Goal: Transaction & Acquisition: Purchase product/service

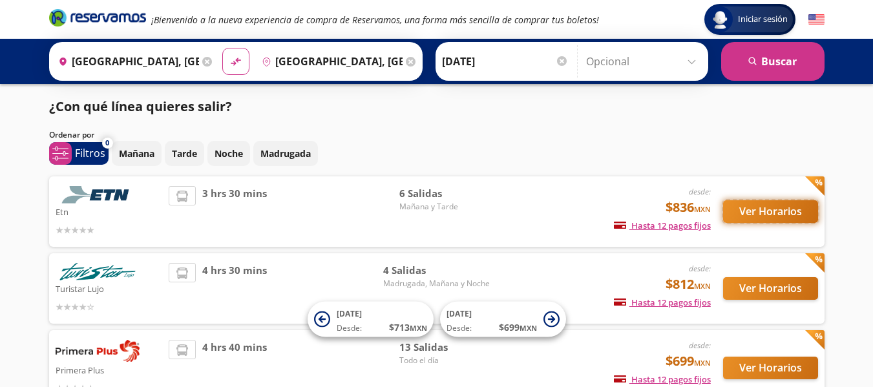
click at [760, 218] on button "Ver Horarios" at bounding box center [770, 211] width 95 height 23
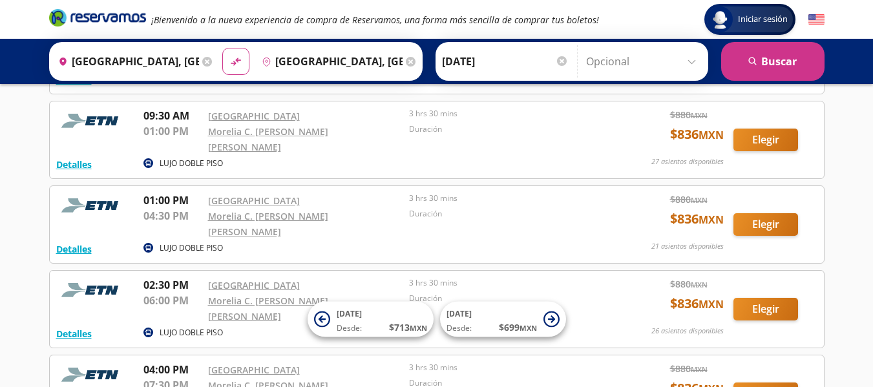
scroll to position [65, 0]
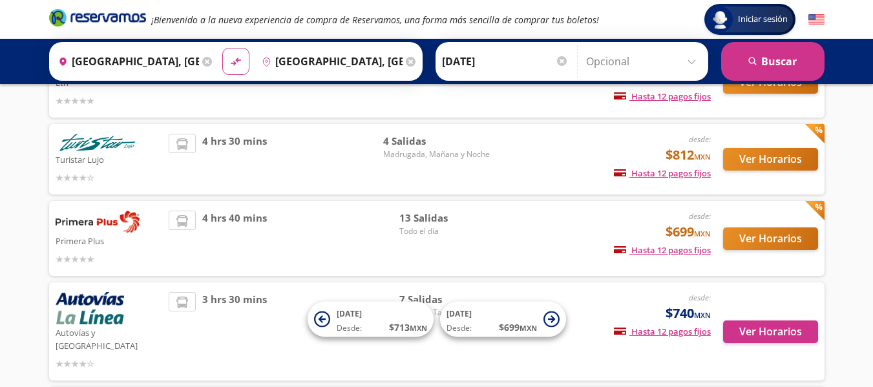
scroll to position [194, 0]
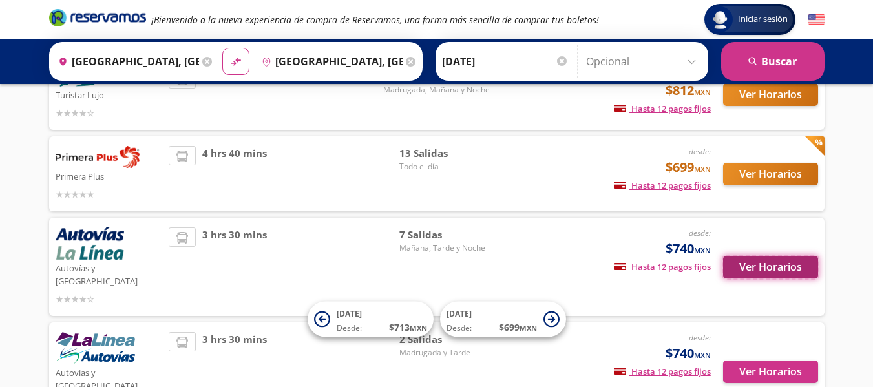
click at [792, 259] on button "Ver Horarios" at bounding box center [770, 267] width 95 height 23
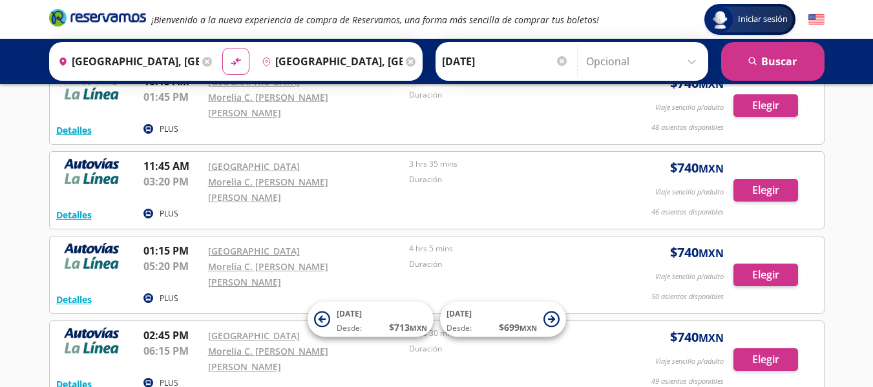
scroll to position [194, 0]
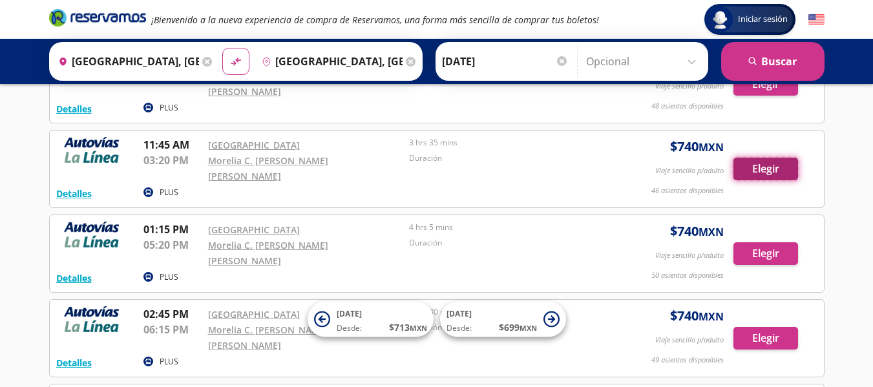
click at [745, 158] on button "Elegir" at bounding box center [765, 169] width 65 height 23
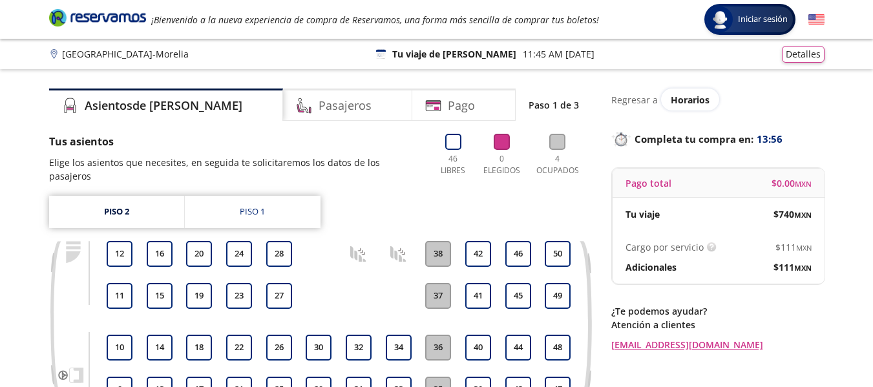
scroll to position [65, 0]
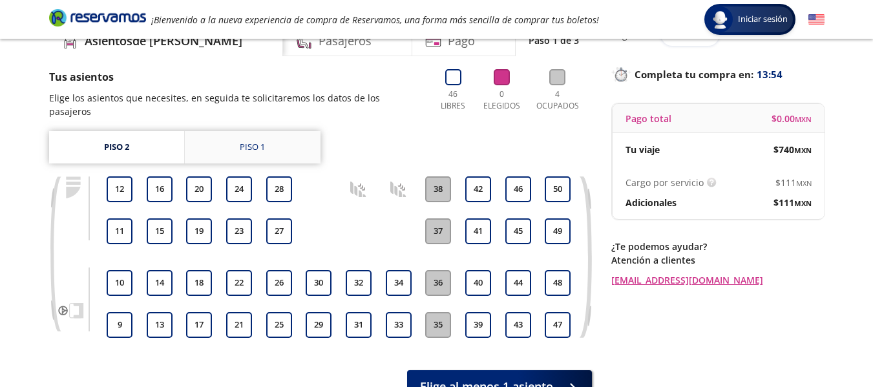
click at [235, 142] on link "Piso 1" at bounding box center [253, 147] width 136 height 32
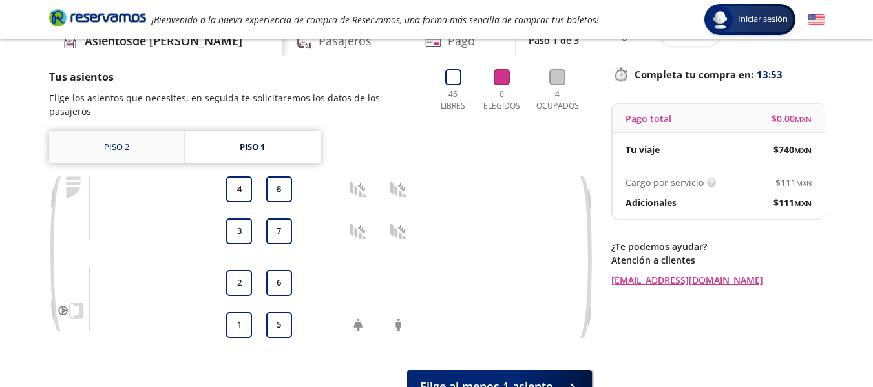
click at [127, 142] on link "Piso 2" at bounding box center [116, 147] width 135 height 32
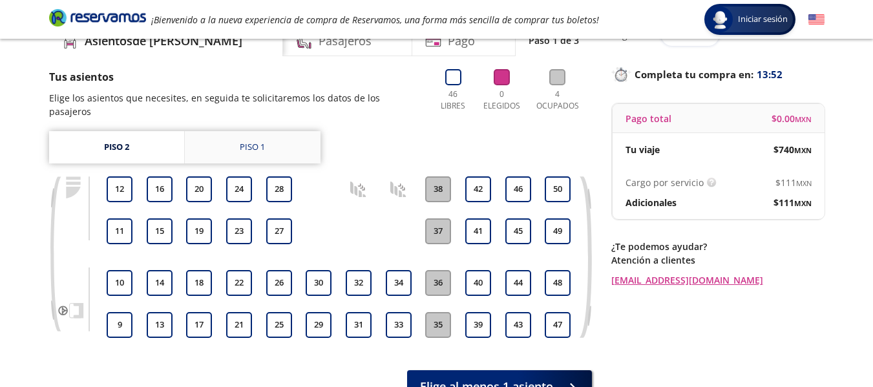
click at [275, 141] on link "Piso 1" at bounding box center [253, 147] width 136 height 32
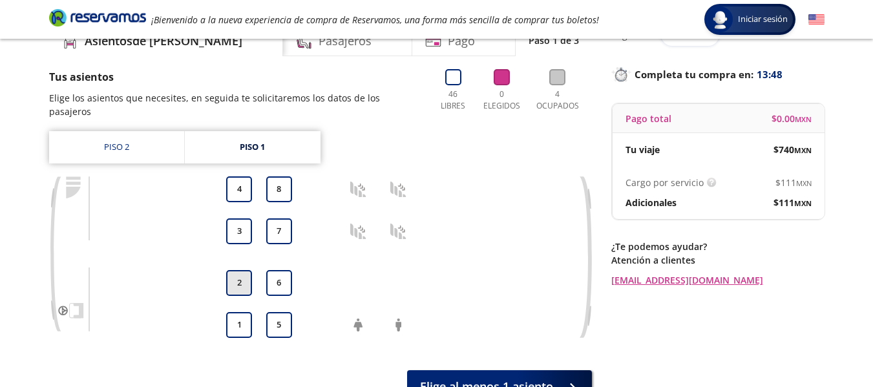
click at [240, 270] on button "2" at bounding box center [239, 283] width 26 height 26
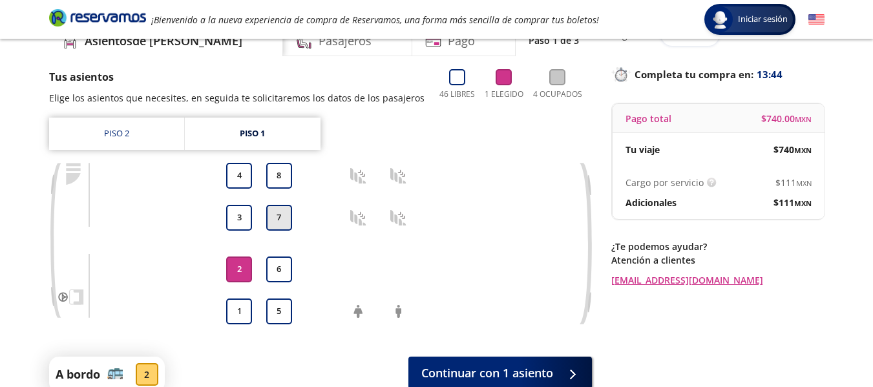
click at [281, 214] on button "7" at bounding box center [279, 218] width 26 height 26
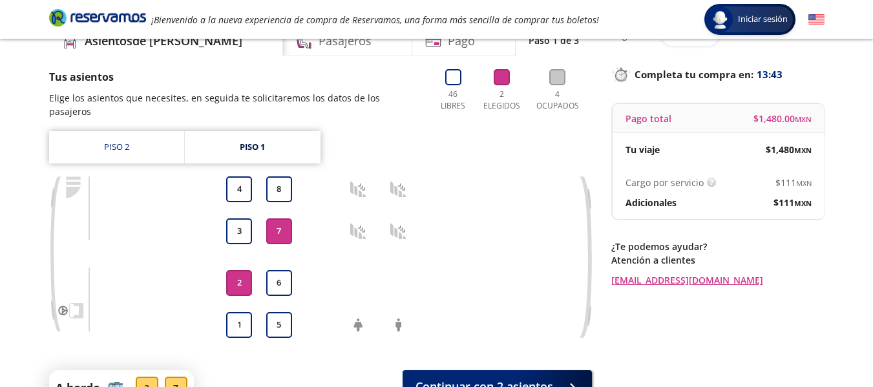
click at [242, 274] on button "2" at bounding box center [239, 283] width 26 height 26
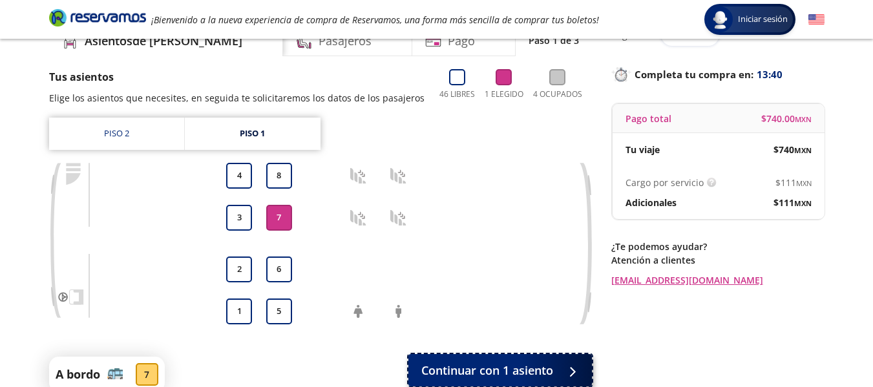
click at [478, 366] on span "Continuar con 1 asiento" at bounding box center [487, 370] width 132 height 17
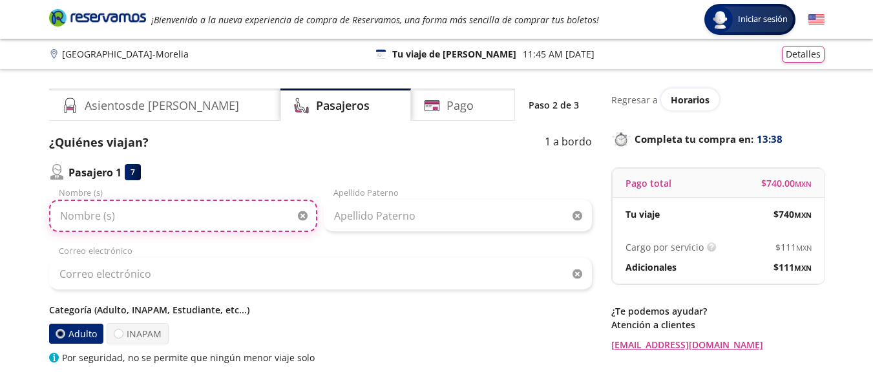
click at [196, 216] on input "Nombre (s)" at bounding box center [183, 216] width 268 height 32
type input "i"
paste input "[PERSON_NAME]"
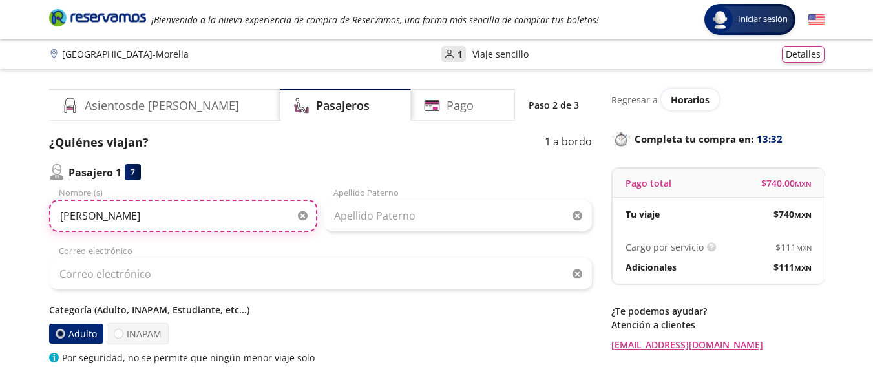
drag, startPoint x: 196, startPoint y: 216, endPoint x: 84, endPoint y: 214, distance: 112.4
click at [84, 214] on input "[PERSON_NAME]" at bounding box center [183, 216] width 268 height 32
type input "[PERSON_NAME]"
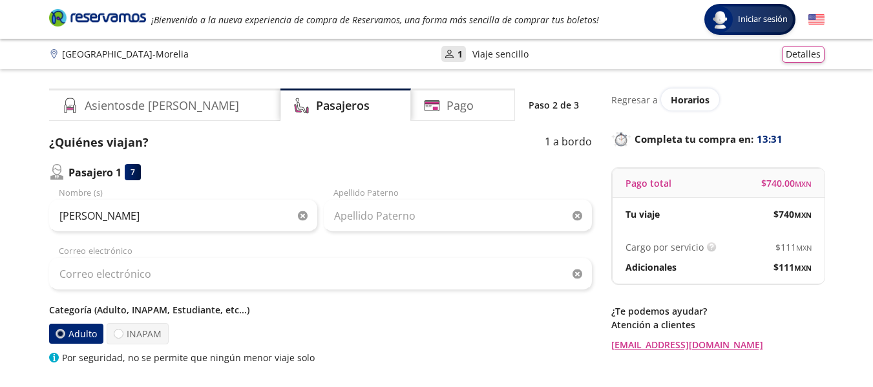
drag, startPoint x: 414, startPoint y: 198, endPoint x: 415, endPoint y: 206, distance: 7.9
click at [415, 204] on div "Apellido Paterno" at bounding box center [458, 209] width 268 height 45
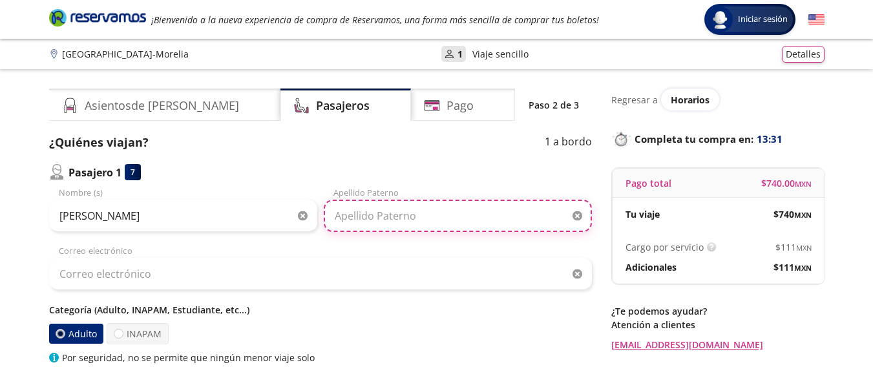
click at [412, 213] on input "Apellido Paterno" at bounding box center [458, 216] width 268 height 32
paste input "[PERSON_NAME]"
type input "[PERSON_NAME]"
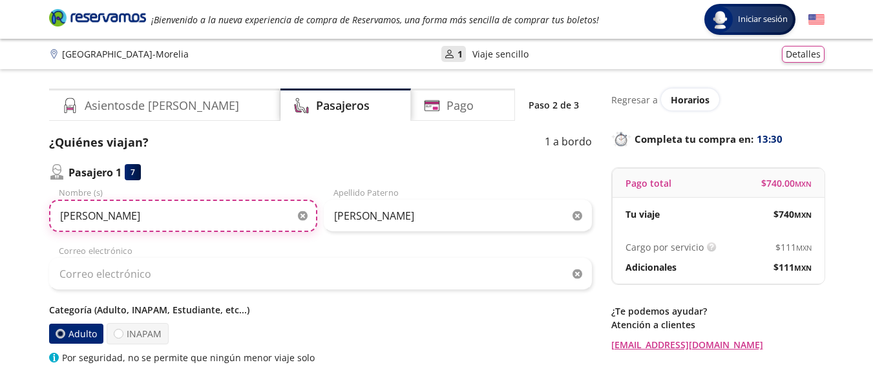
click at [180, 219] on input "[PERSON_NAME]" at bounding box center [183, 216] width 268 height 32
type input "[PERSON_NAME]"
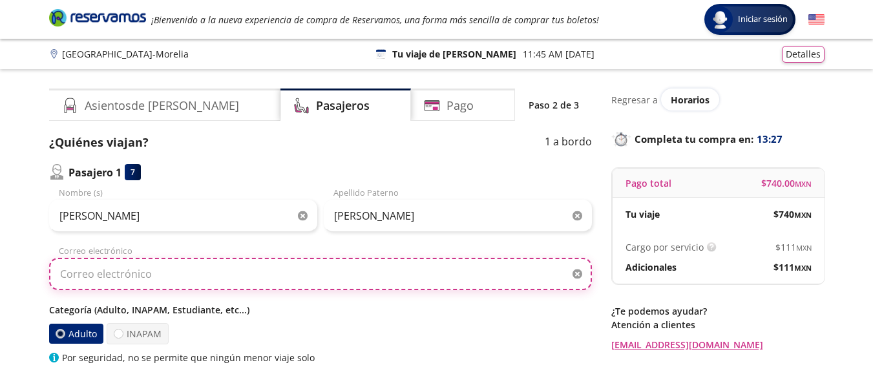
click at [96, 264] on input "Correo electrónico" at bounding box center [320, 274] width 543 height 32
type input "[EMAIL_ADDRESS][DOMAIN_NAME]"
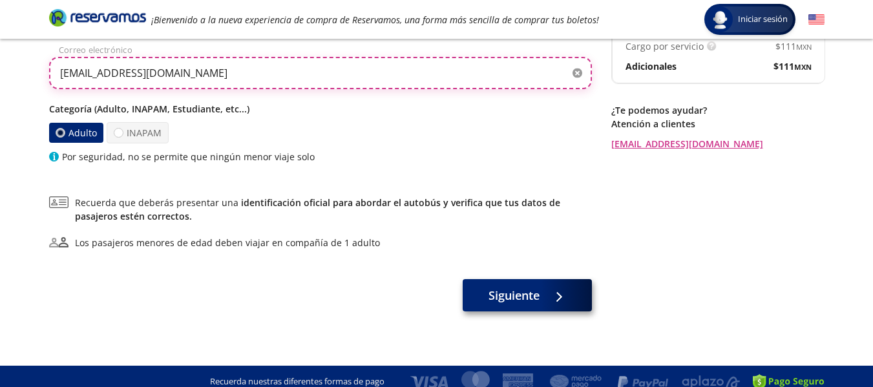
scroll to position [212, 0]
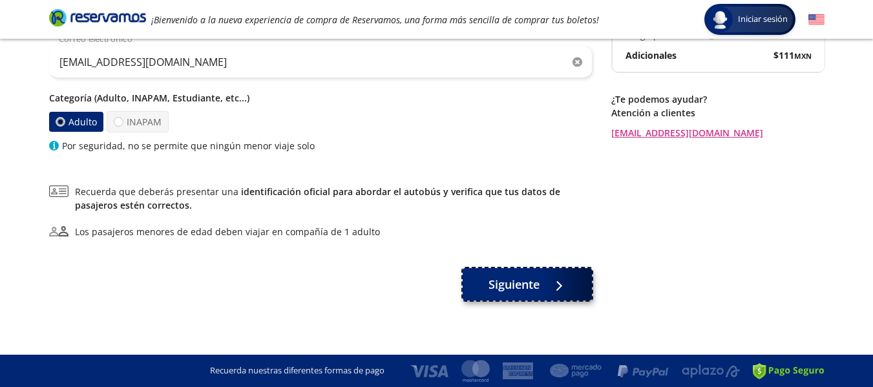
click at [524, 297] on button "Siguiente" at bounding box center [527, 284] width 129 height 32
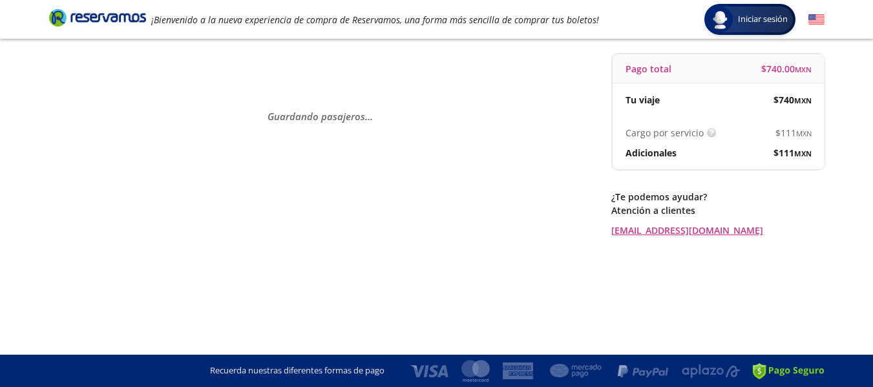
scroll to position [0, 0]
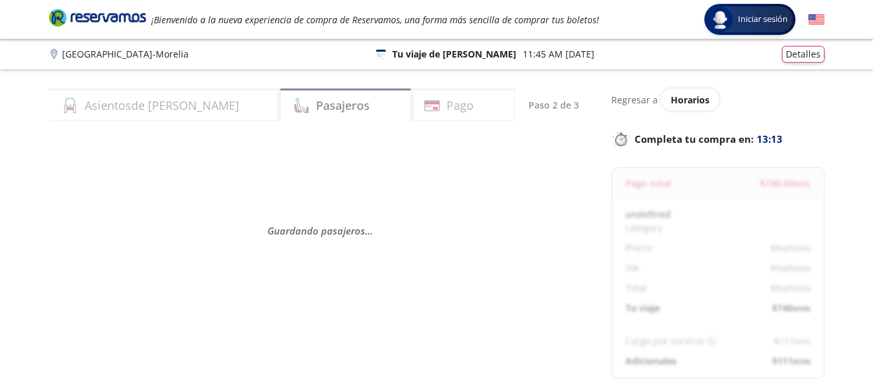
select select "MX"
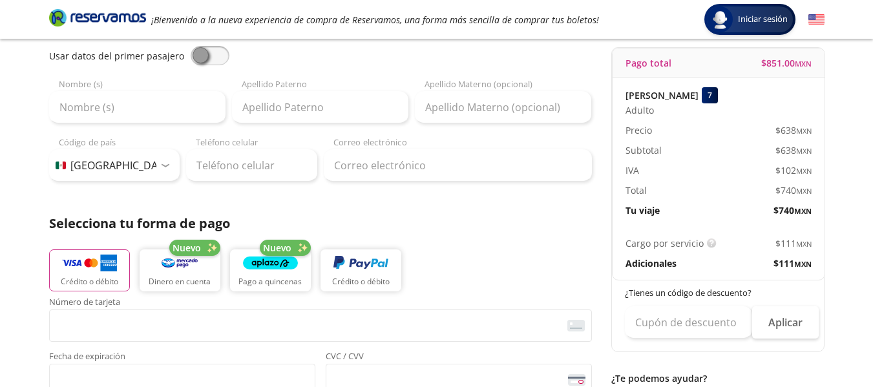
scroll to position [129, 0]
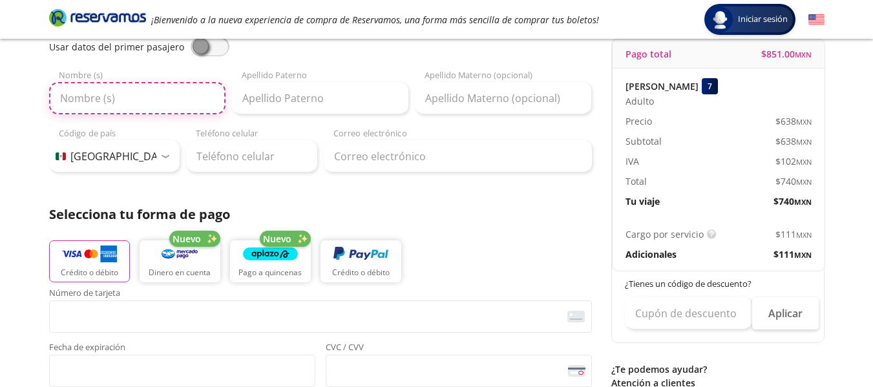
click at [129, 93] on input "Nombre (s)" at bounding box center [137, 98] width 176 height 32
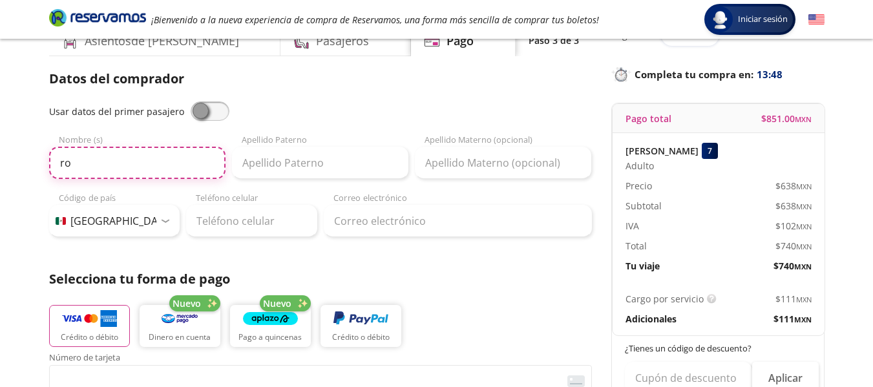
type input "r"
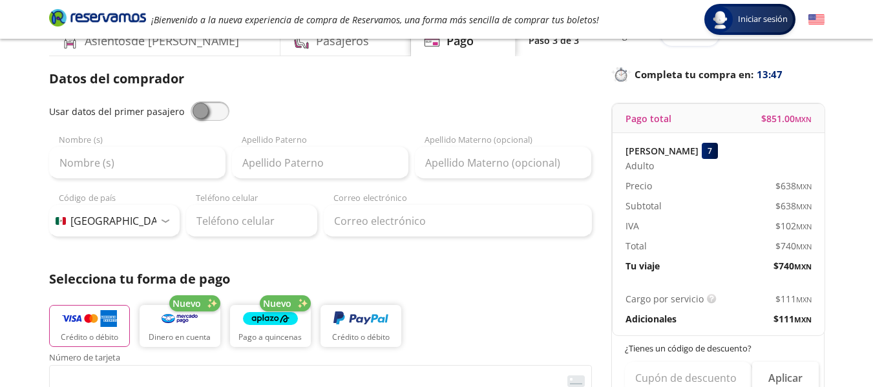
click at [221, 114] on span at bounding box center [210, 110] width 39 height 19
click at [191, 101] on input "checkbox" at bounding box center [191, 101] width 0 height 0
type input "[PERSON_NAME]"
type input "[EMAIL_ADDRESS][DOMAIN_NAME]"
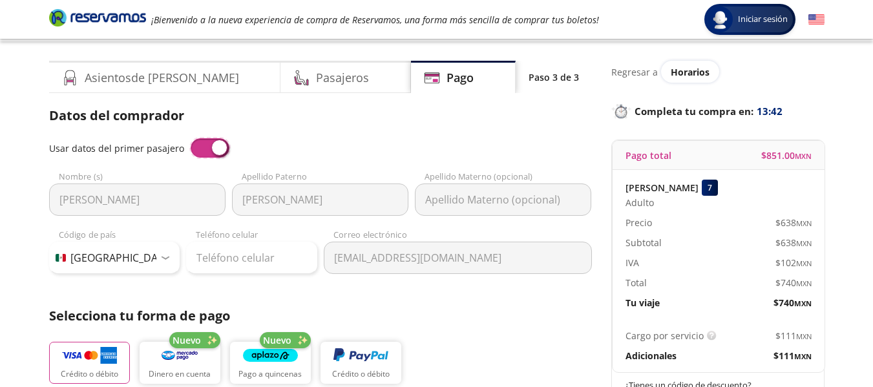
scroll to position [0, 0]
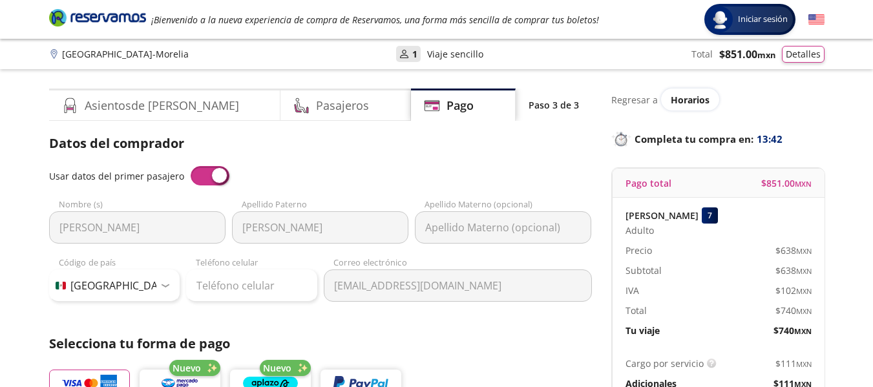
click at [203, 171] on span at bounding box center [210, 175] width 39 height 19
click at [191, 166] on input "checkbox" at bounding box center [191, 166] width 0 height 0
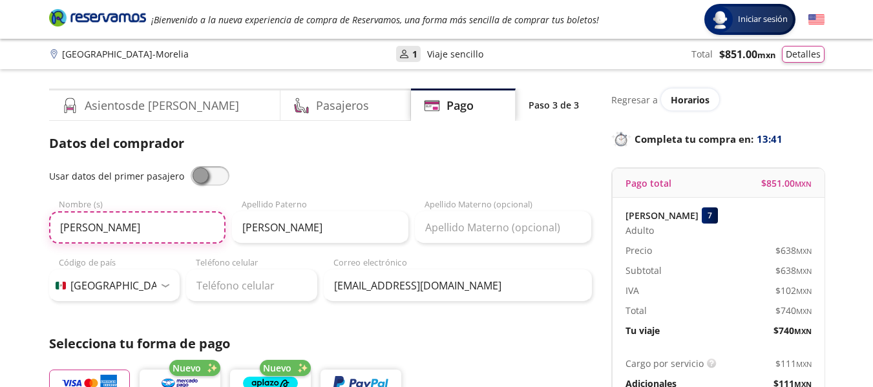
click at [127, 221] on input "[PERSON_NAME]" at bounding box center [137, 227] width 176 height 32
drag, startPoint x: 109, startPoint y: 223, endPoint x: 0, endPoint y: 234, distance: 109.1
type input "[PERSON_NAME]"
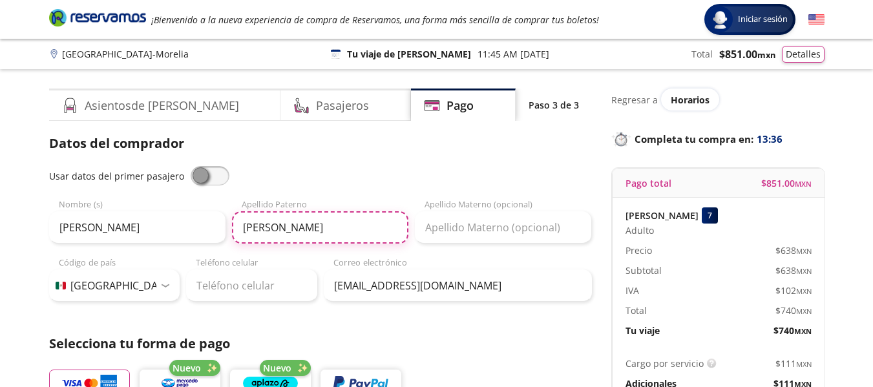
type input "[PERSON_NAME]"
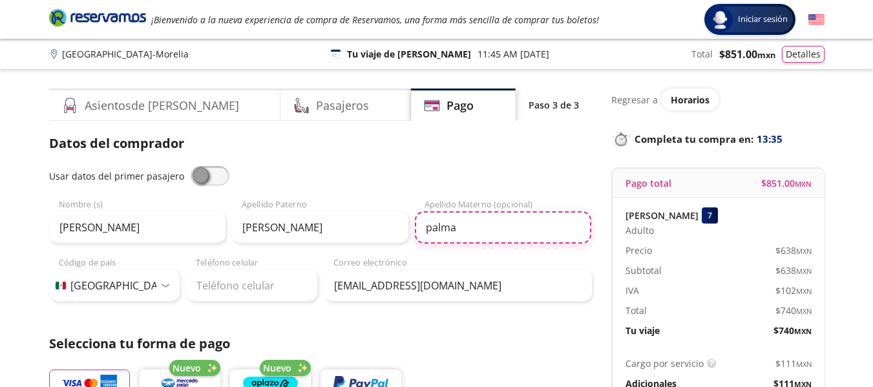
type input "palma"
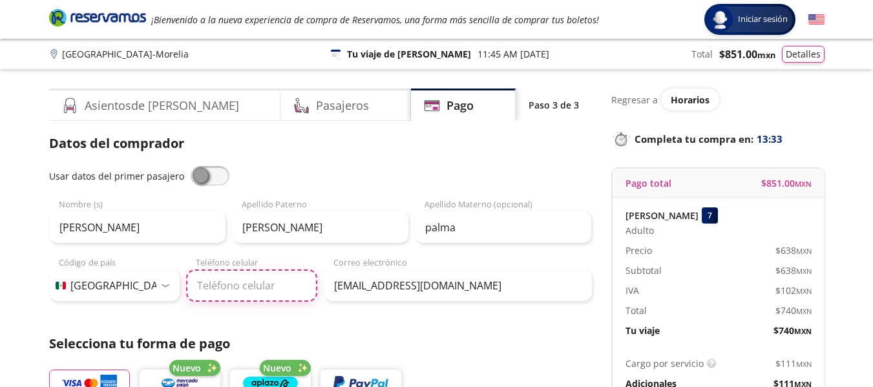
click at [271, 278] on input "Teléfono celular" at bounding box center [251, 285] width 131 height 32
type input "229 161 6232"
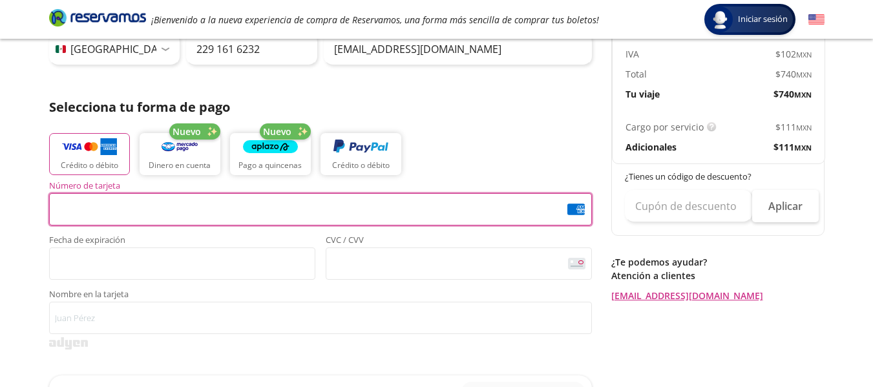
scroll to position [258, 0]
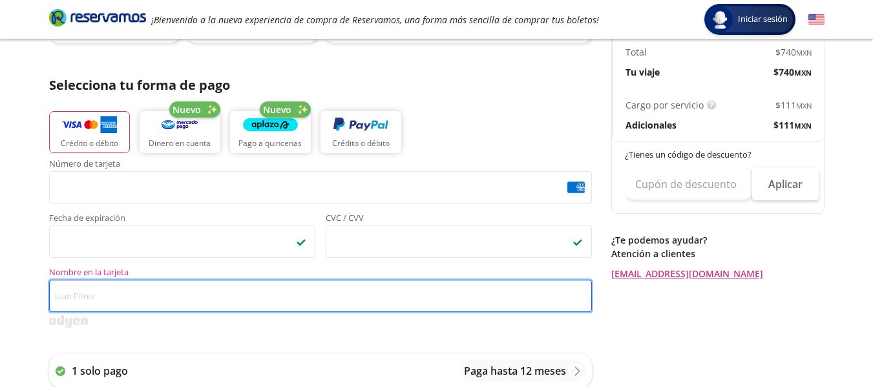
click at [81, 283] on input "Nombre en la tarjeta" at bounding box center [320, 296] width 543 height 32
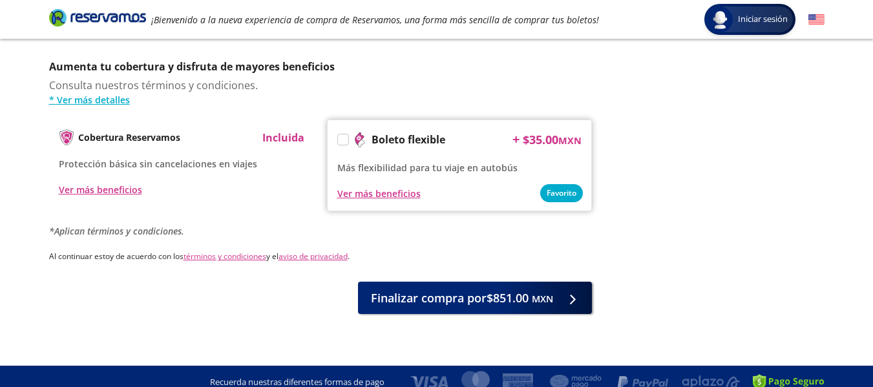
scroll to position [673, 0]
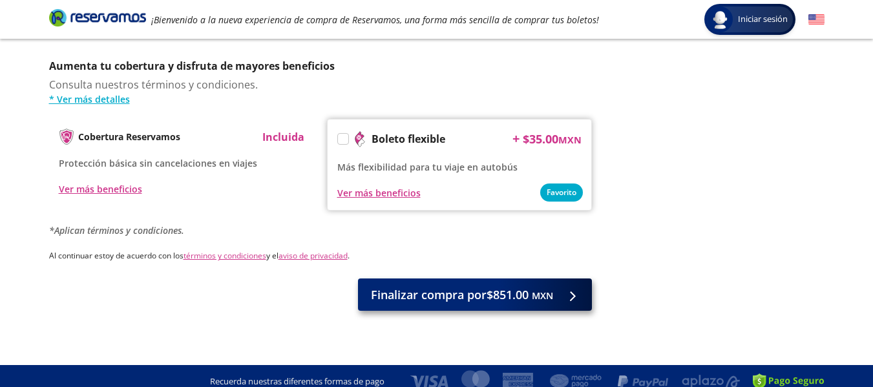
type input "[PERSON_NAME]"
click at [441, 300] on button "Finalizar compra por $851.00 MXN" at bounding box center [475, 294] width 234 height 32
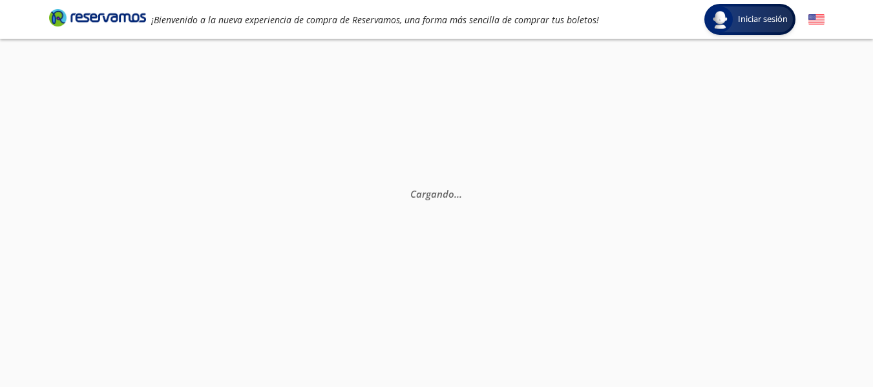
scroll to position [90, 0]
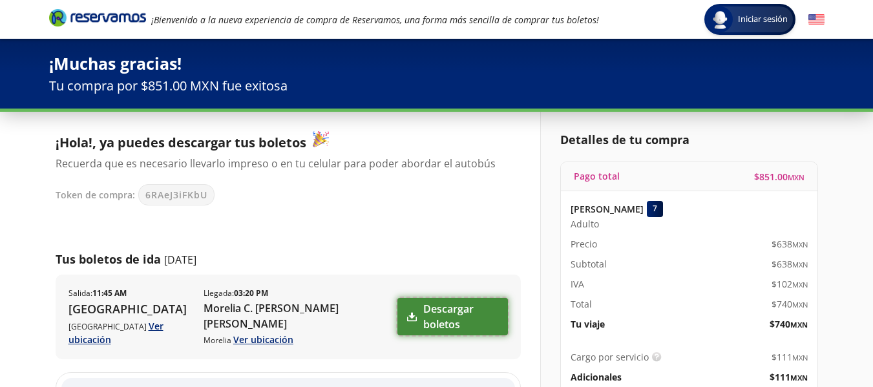
click at [417, 313] on link "Descargar boletos" at bounding box center [452, 316] width 110 height 37
